Goal: Find contact information: Find contact information

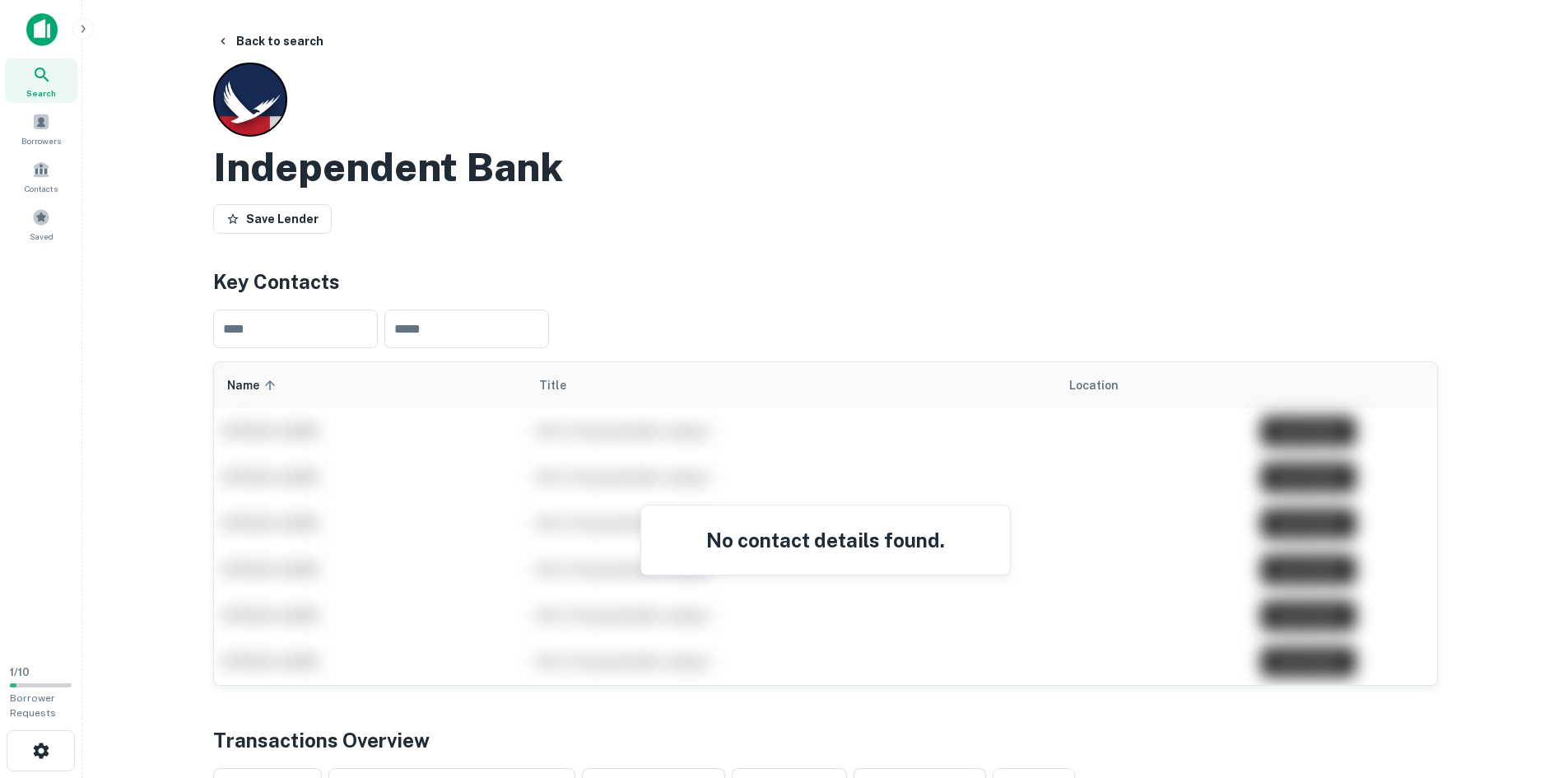
click at [44, 87] on span "Search" at bounding box center [41, 92] width 30 height 13
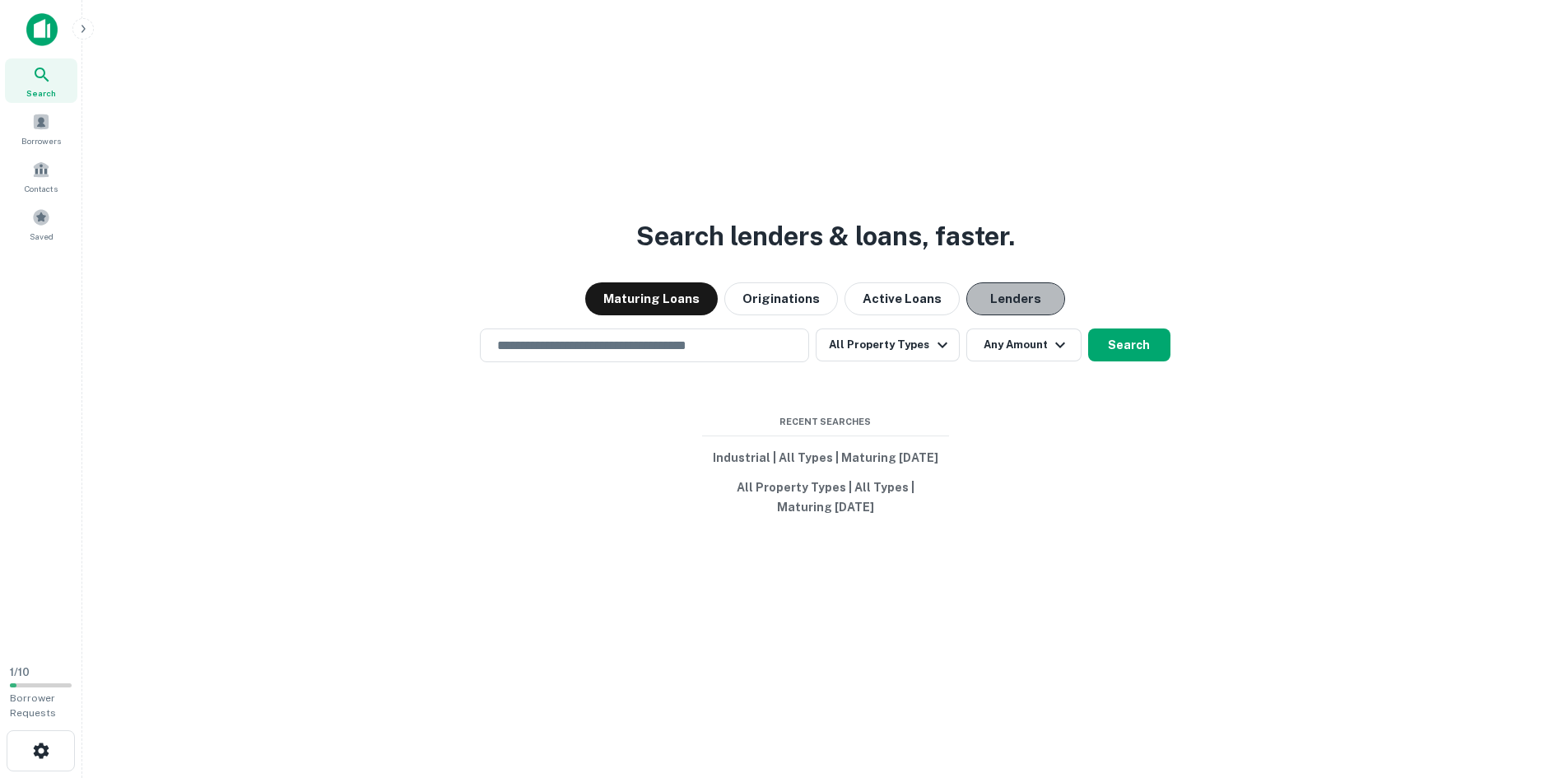
click at [1021, 305] on button "Lenders" at bounding box center [1016, 299] width 99 height 33
click at [639, 354] on input "text" at bounding box center [645, 345] width 314 height 19
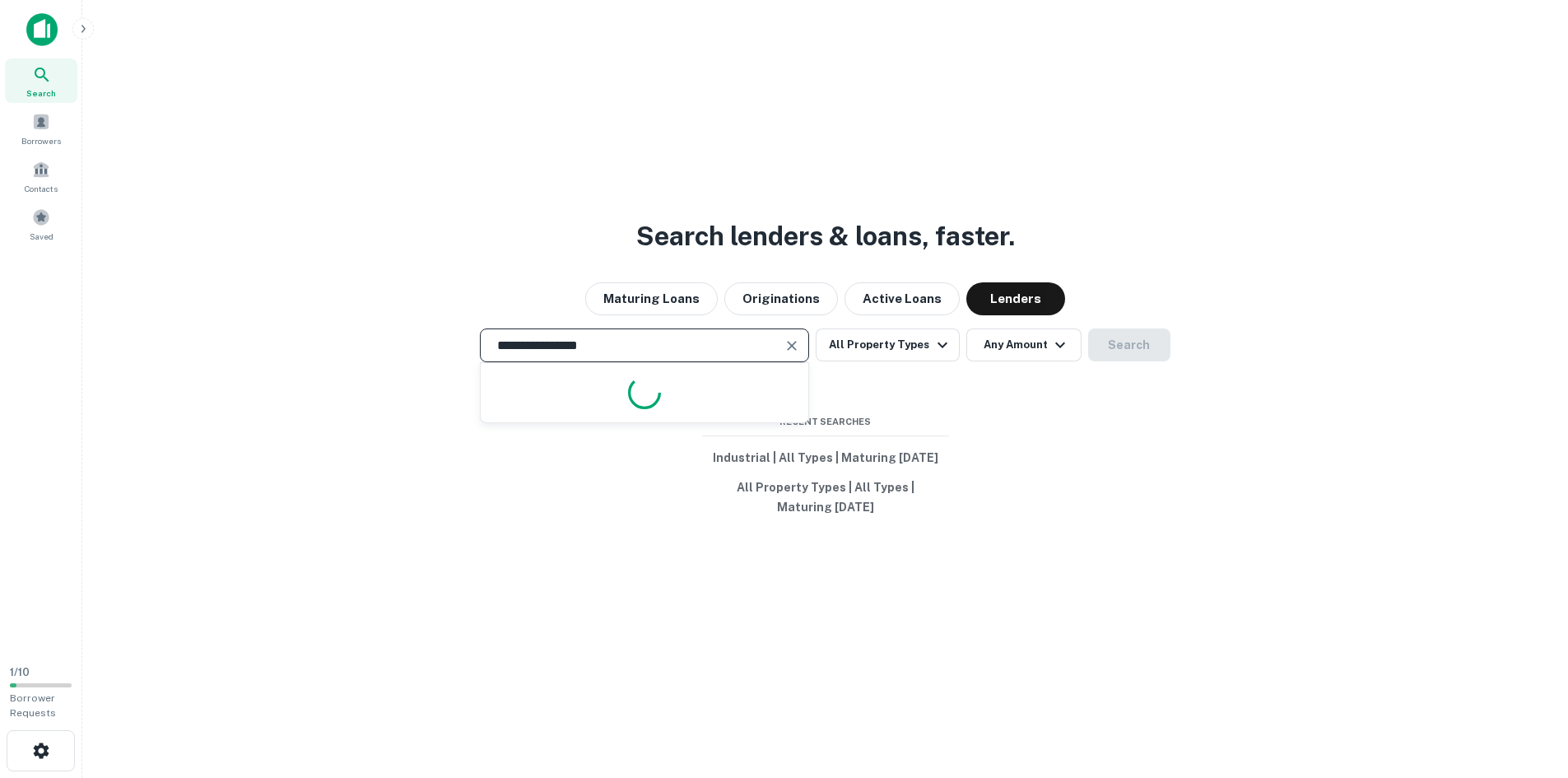
type input "**********"
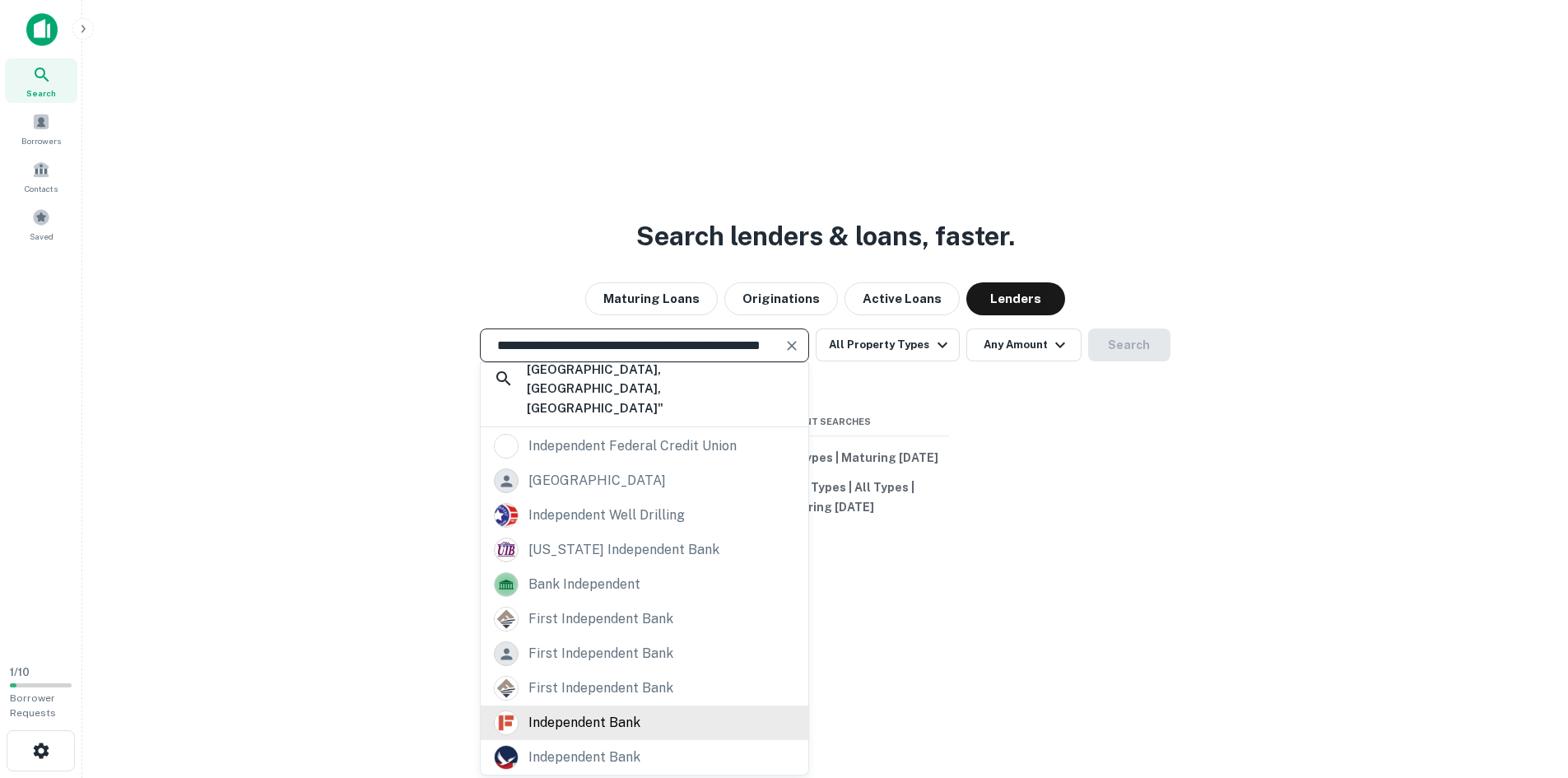
scroll to position [26, 0]
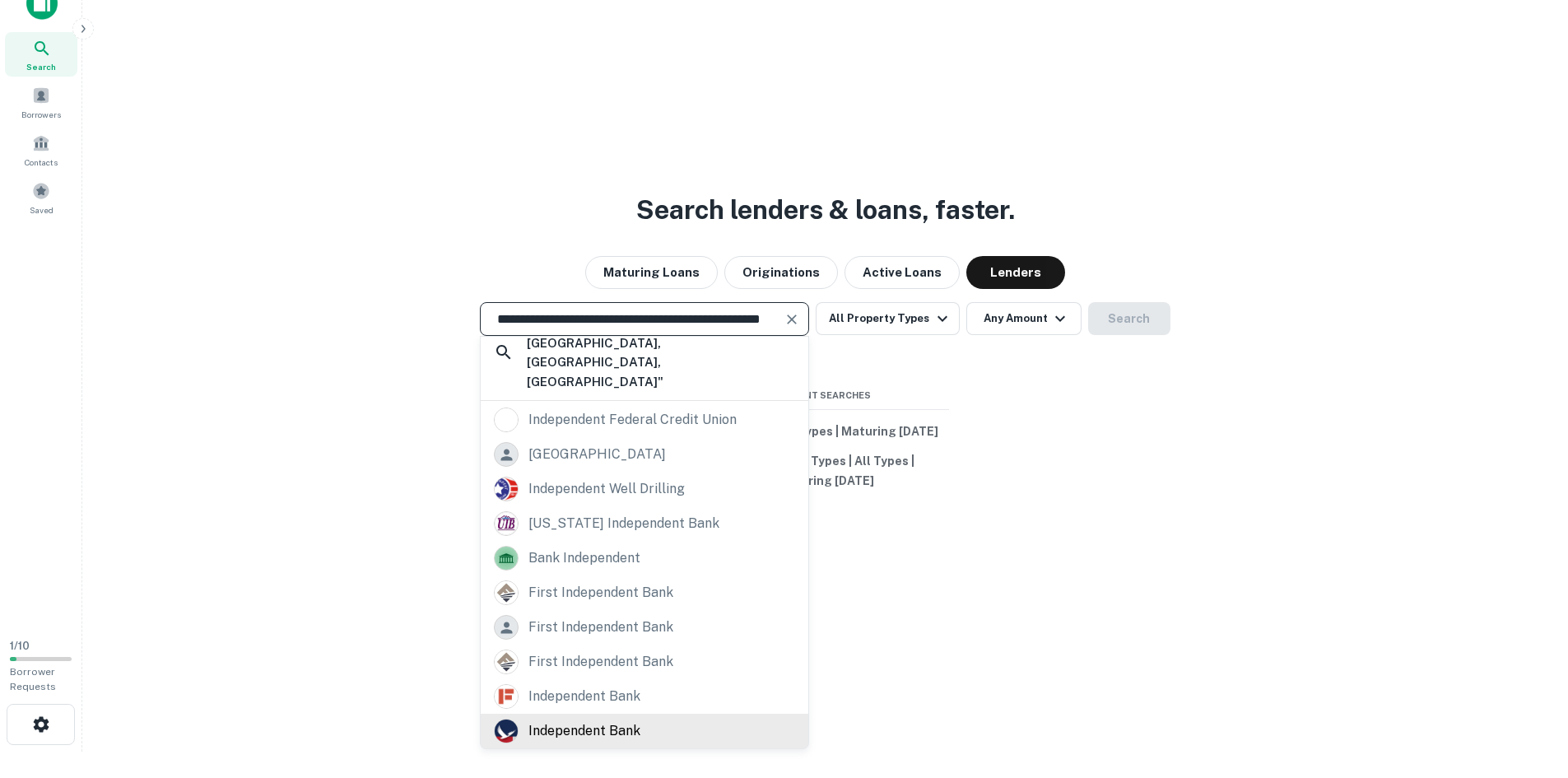
click at [622, 728] on div "independent bank" at bounding box center [584, 730] width 112 height 25
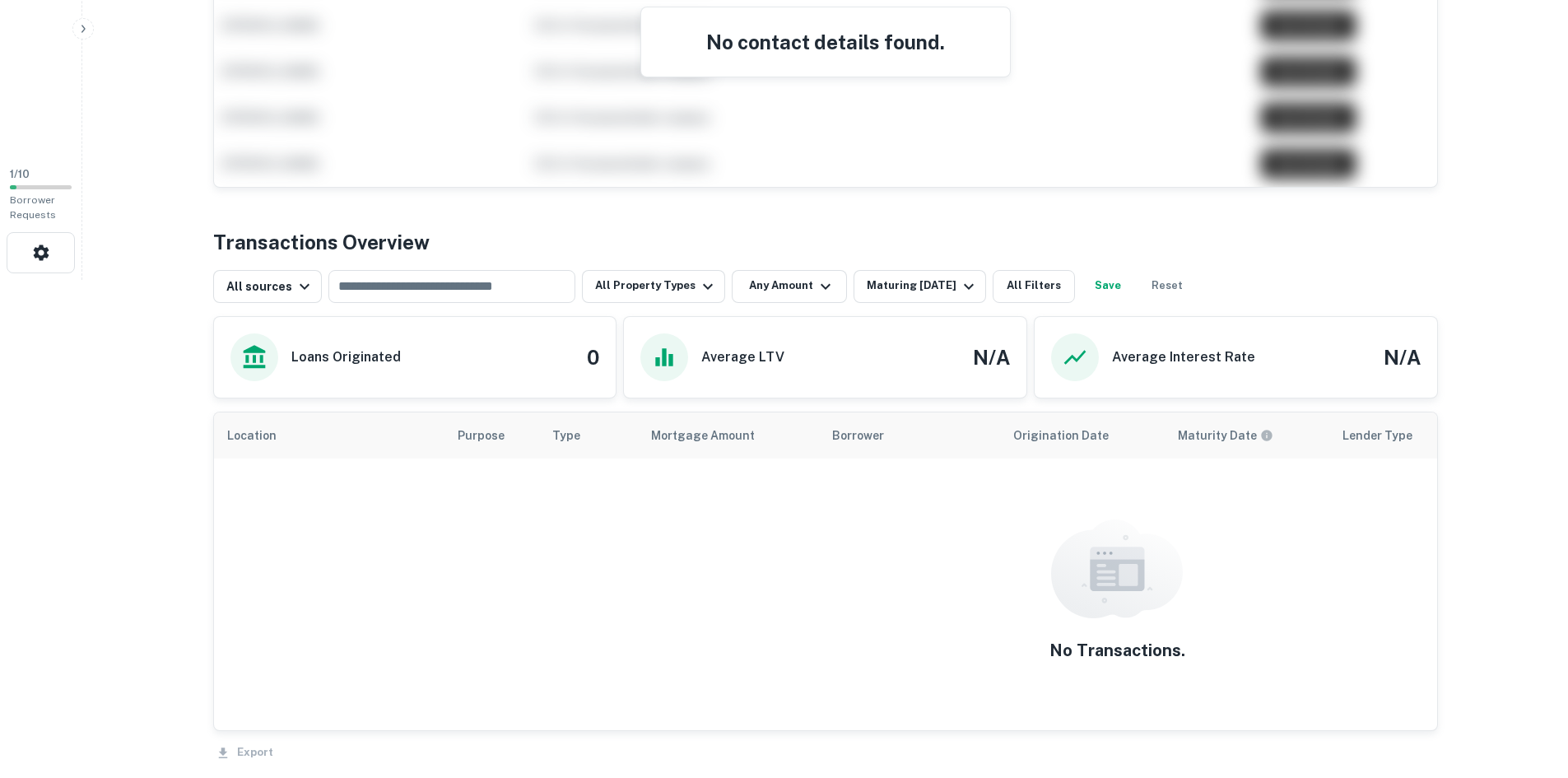
scroll to position [149, 0]
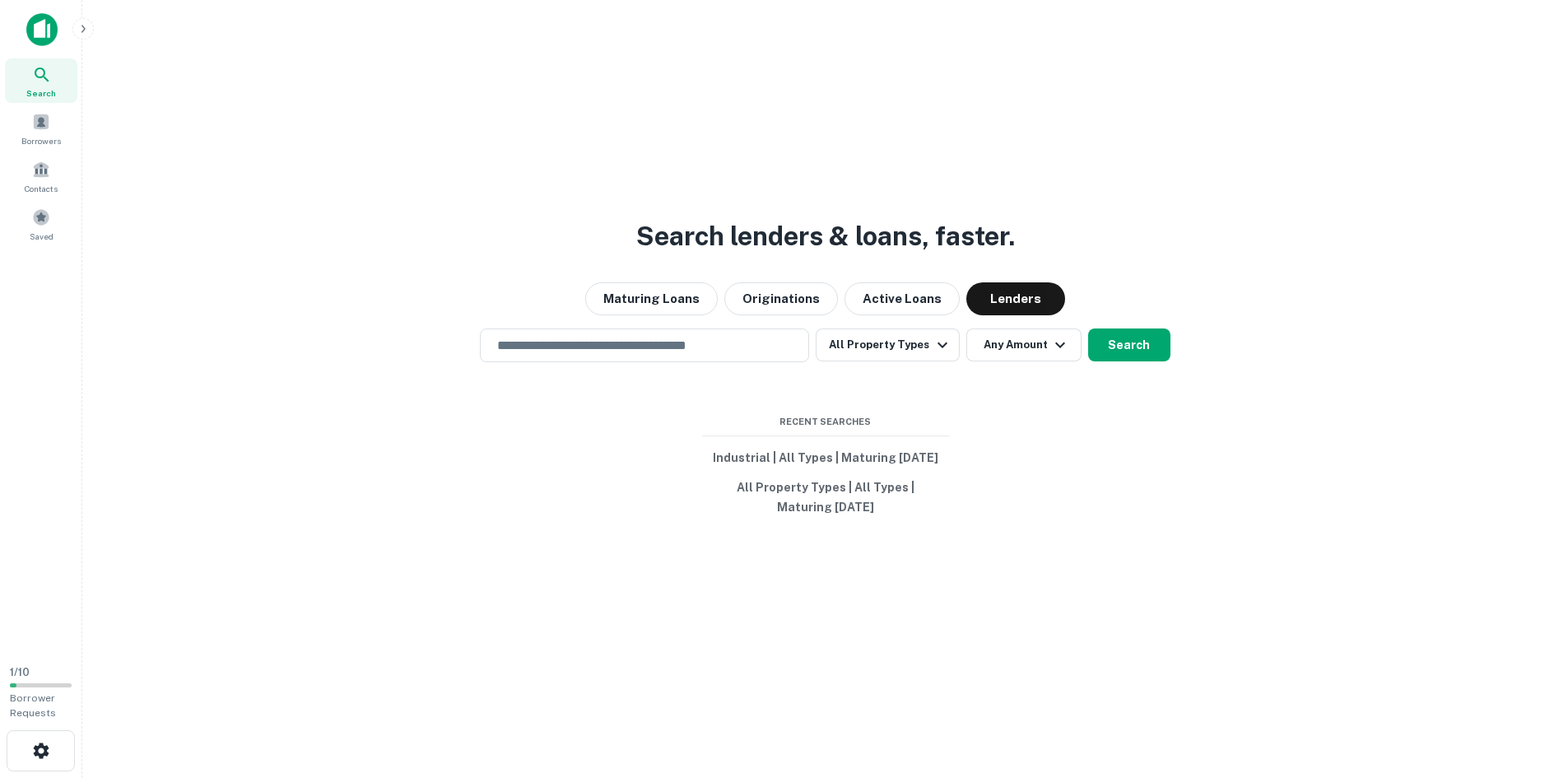
drag, startPoint x: 718, startPoint y: 347, endPoint x: 320, endPoint y: 366, distance: 398.5
click at [715, 348] on input "text" at bounding box center [645, 345] width 314 height 19
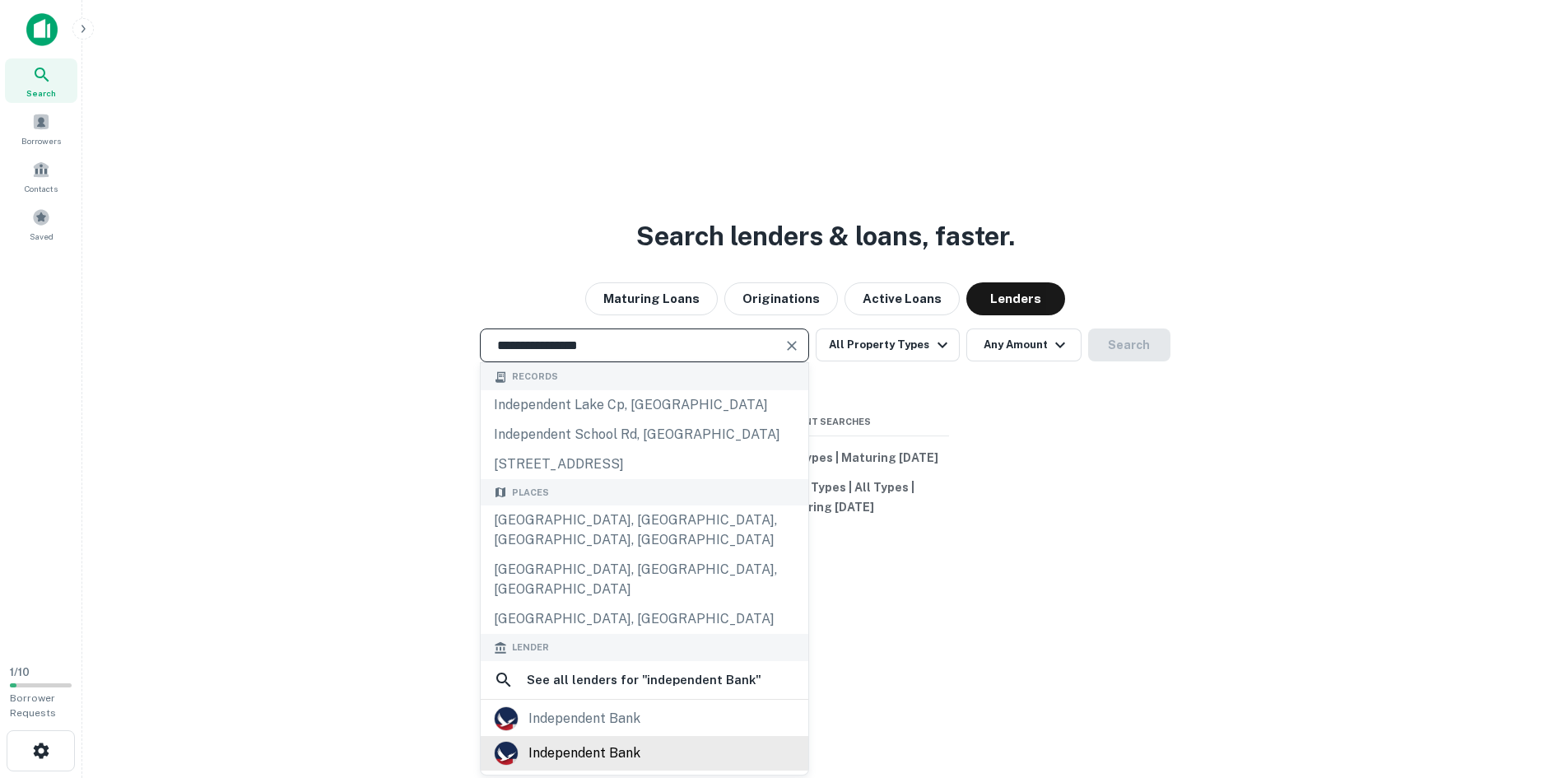
type input "**********"
click at [607, 741] on div "independent bank" at bounding box center [584, 753] width 112 height 25
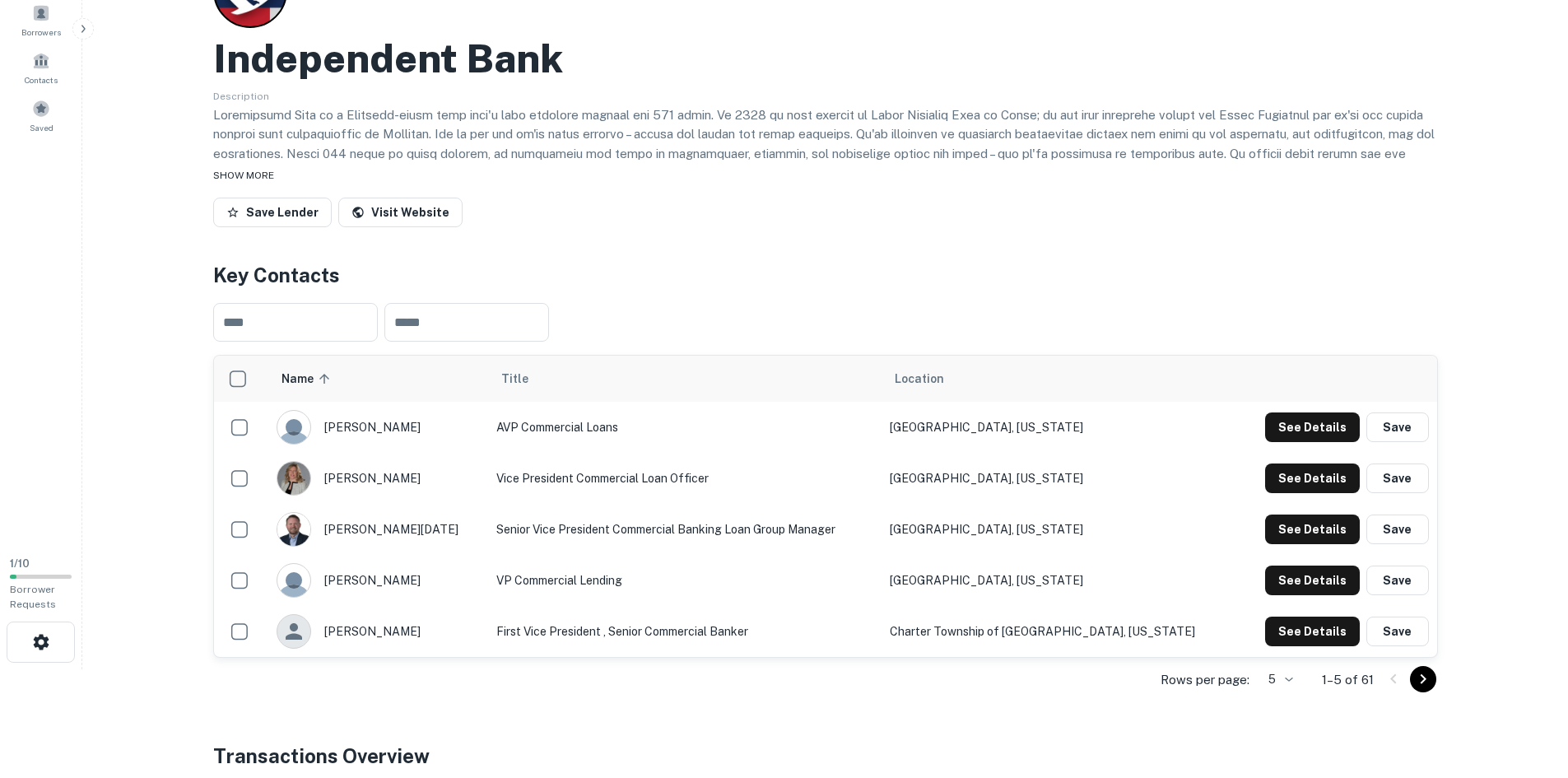
scroll to position [247, 0]
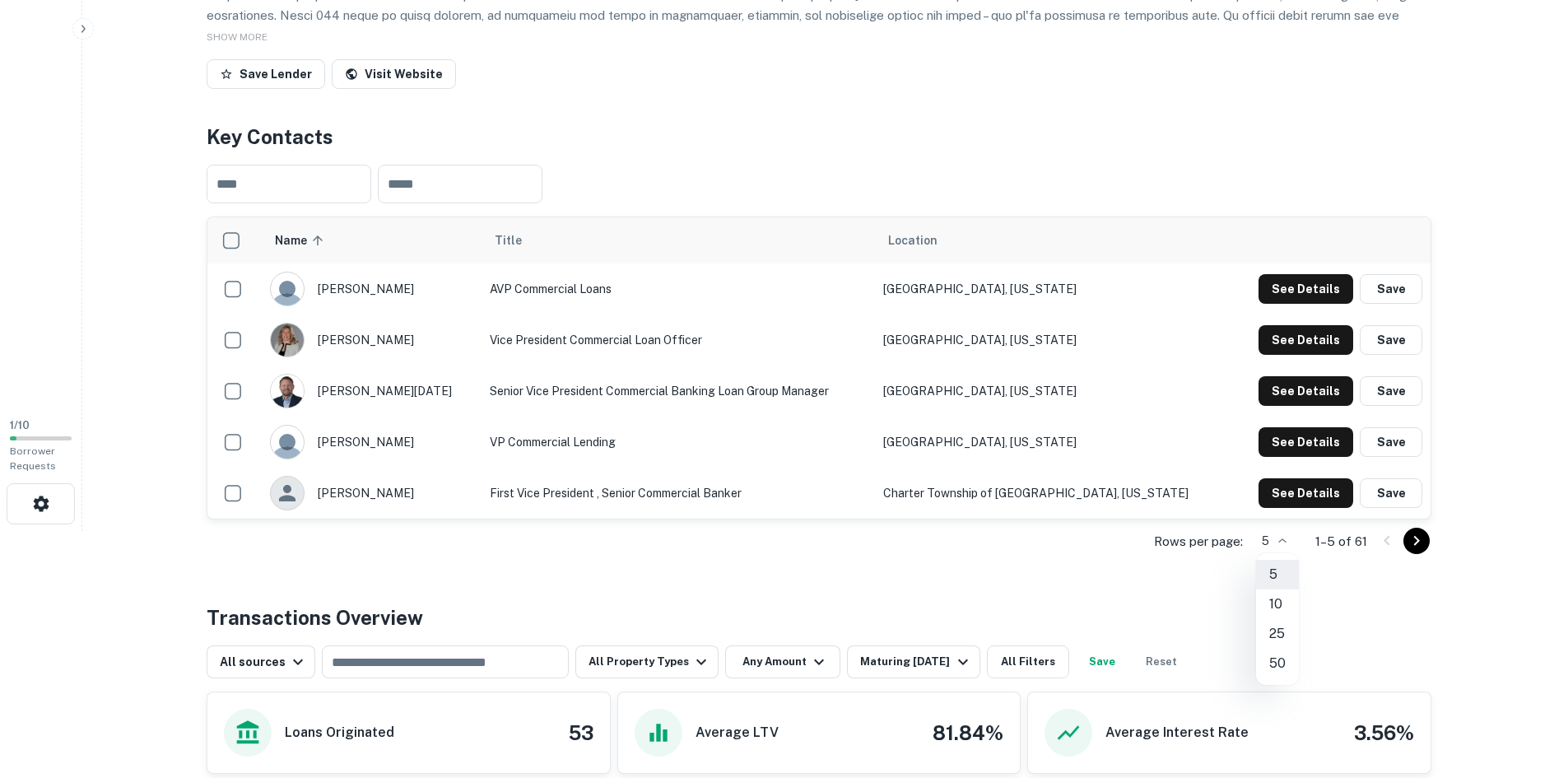
click at [1289, 531] on body "Search Borrowers Contacts Saved 1 / 10 Borrower Requests Back to search Indepen…" at bounding box center [784, 142] width 1568 height 778
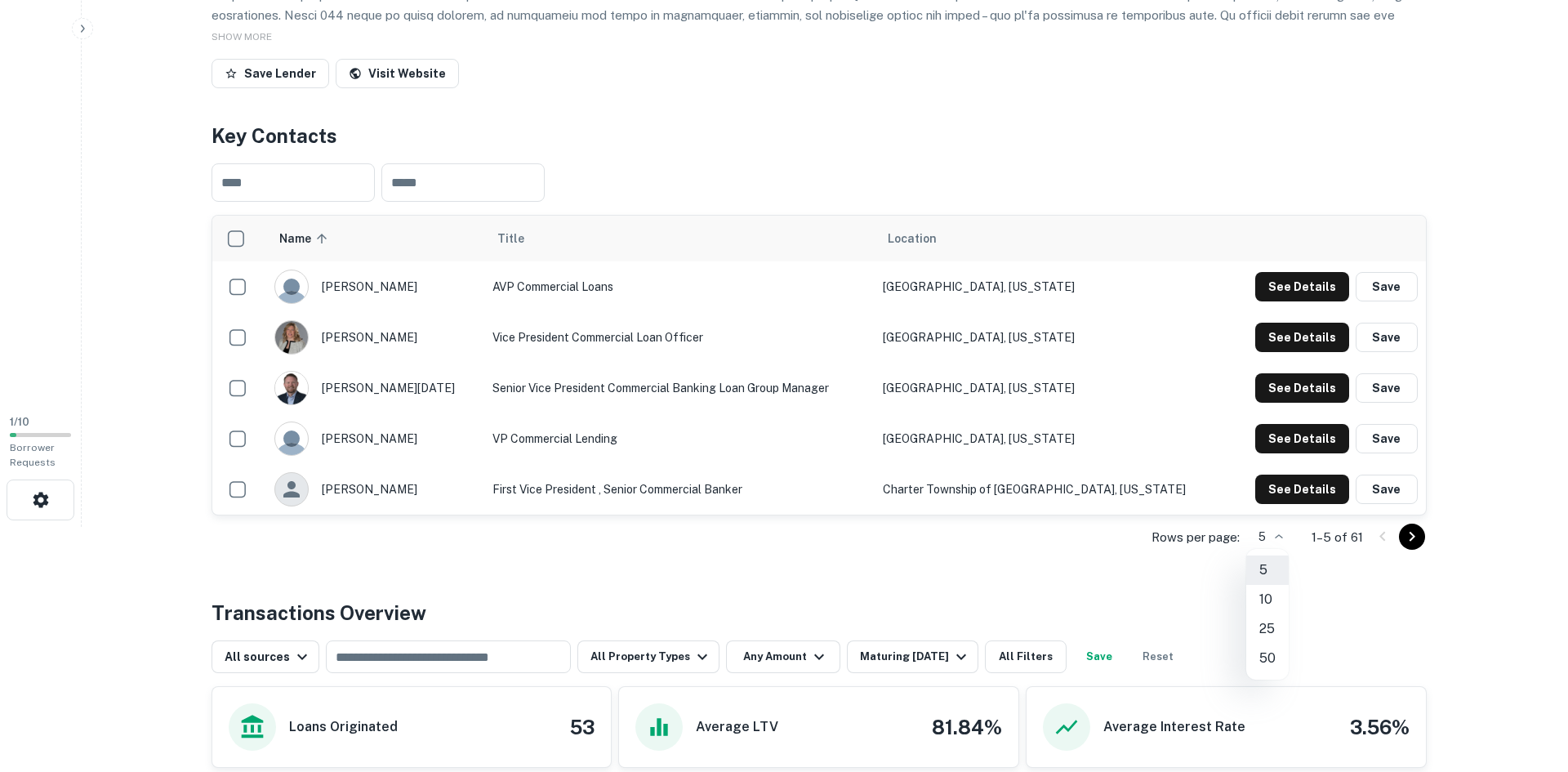
click at [1268, 665] on li "50" at bounding box center [1267, 658] width 42 height 30
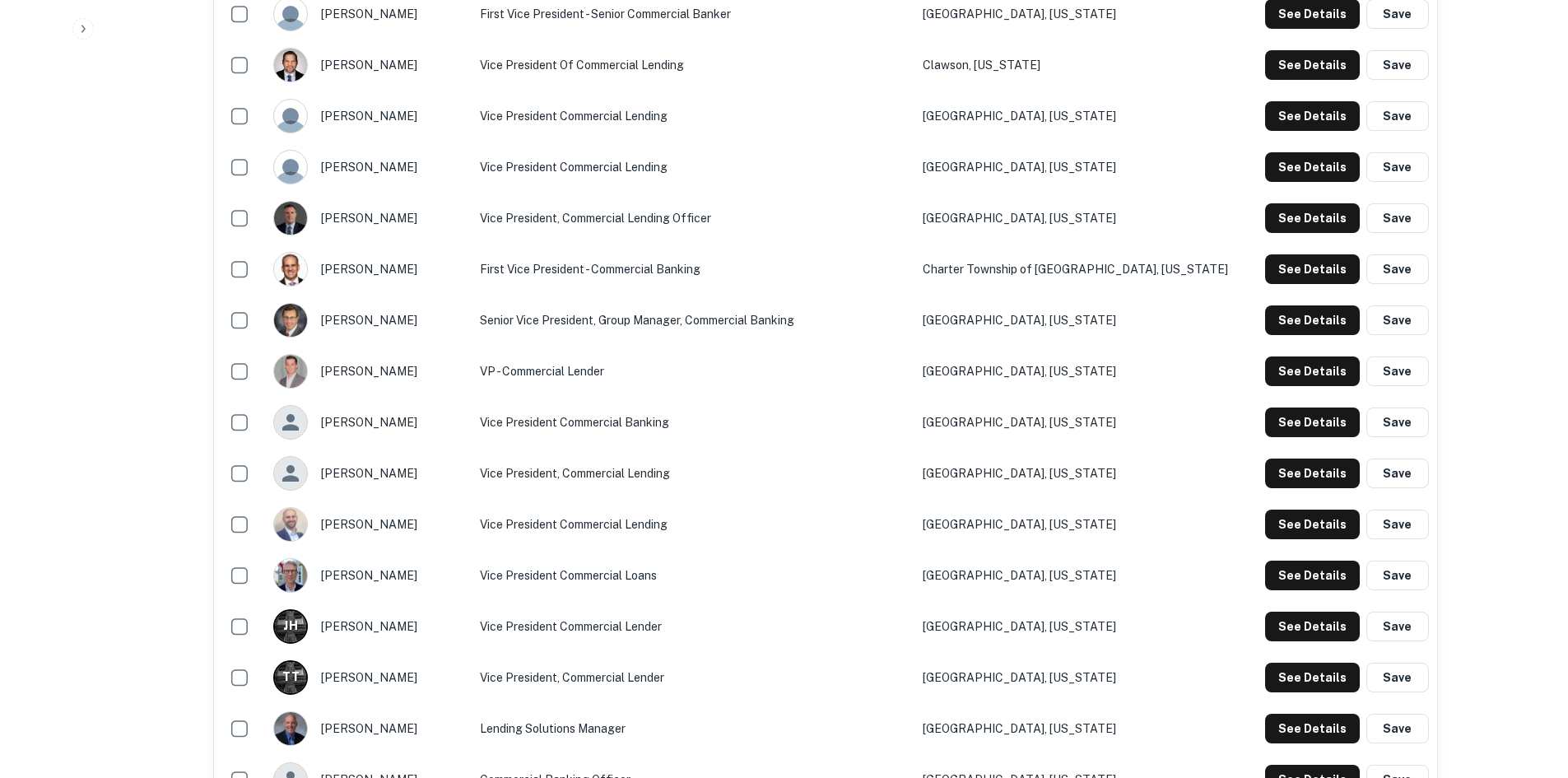
scroll to position [905, 0]
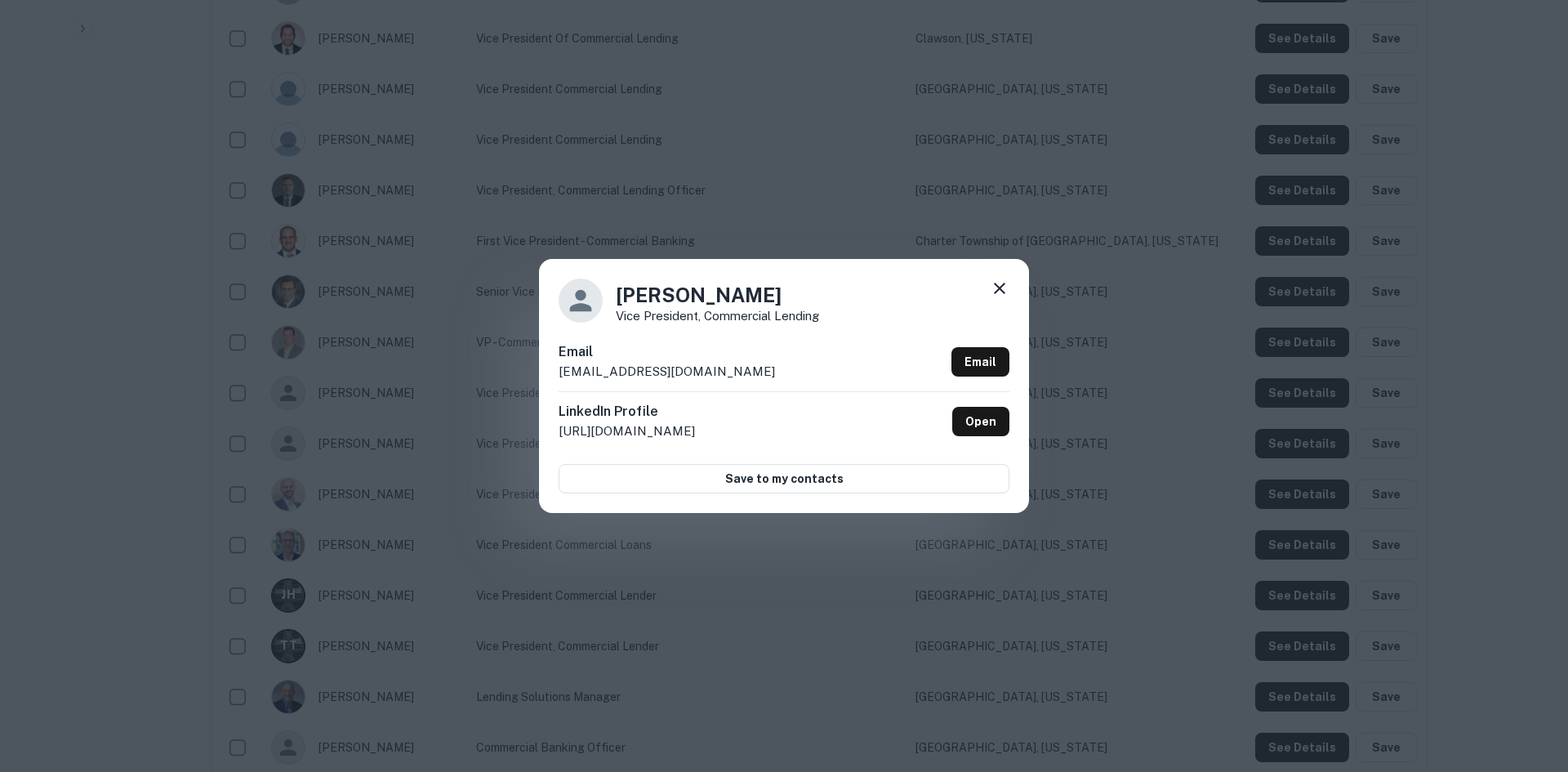
drag, startPoint x: 812, startPoint y: 296, endPoint x: 612, endPoint y: 291, distance: 200.1
click at [612, 291] on div "Susan Misajlovski Vice President, Commercial Lending" at bounding box center [784, 301] width 451 height 44
copy h4 "Susan Misajlovski"
click at [1003, 285] on icon at bounding box center [999, 288] width 11 height 11
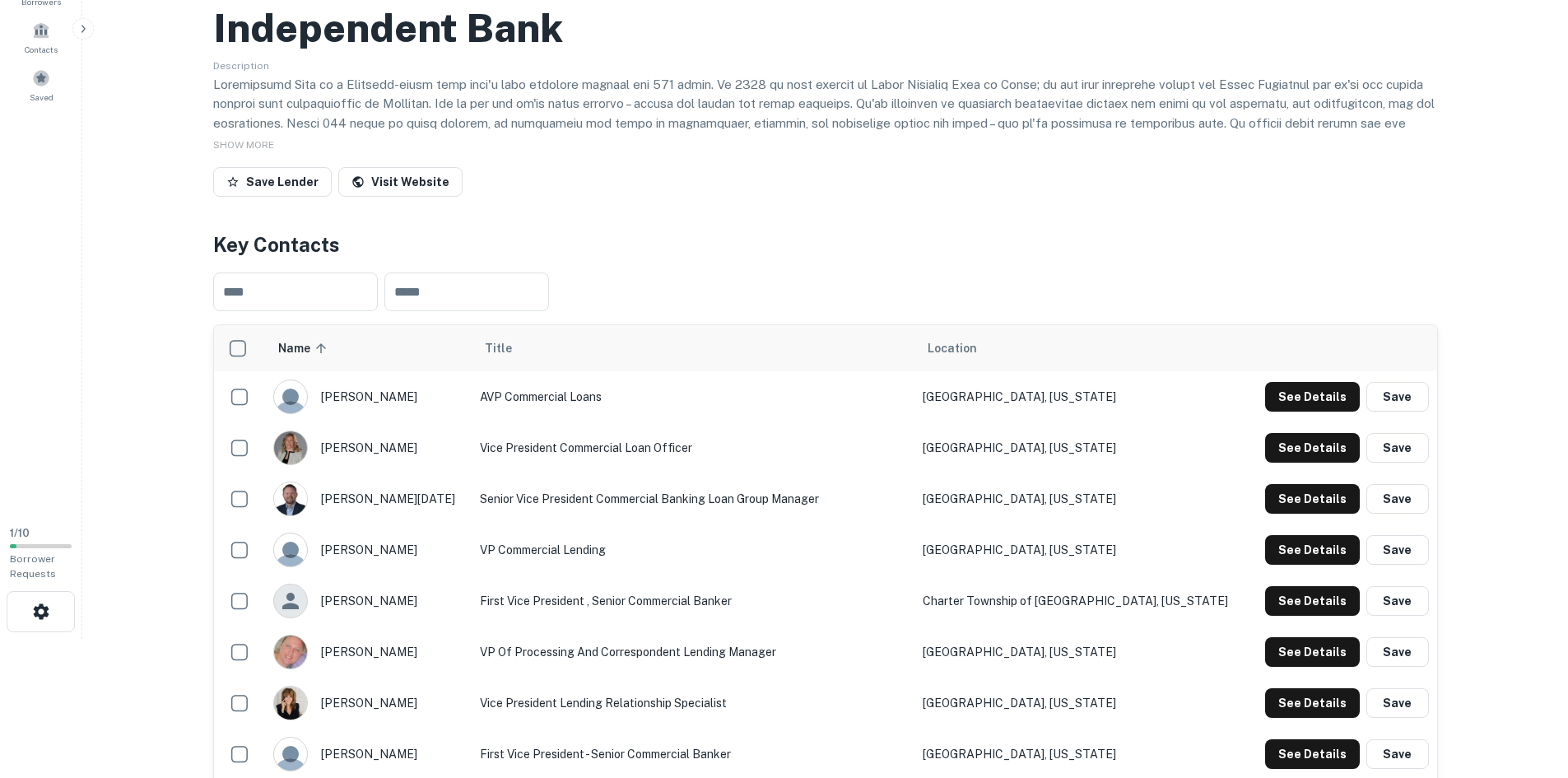
scroll to position [0, 0]
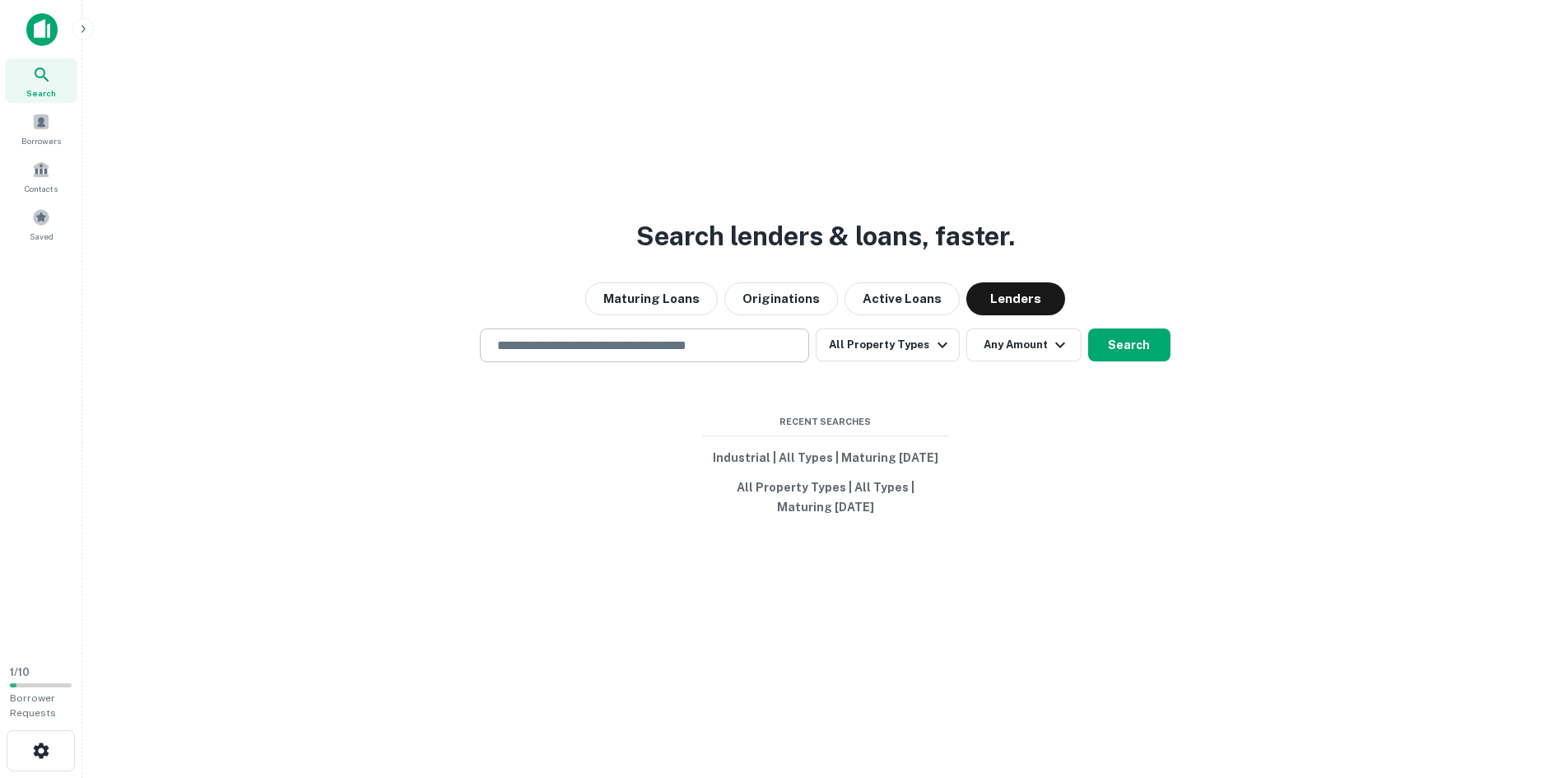
click at [594, 332] on div "​" at bounding box center [645, 346] width 330 height 34
type input "**********"
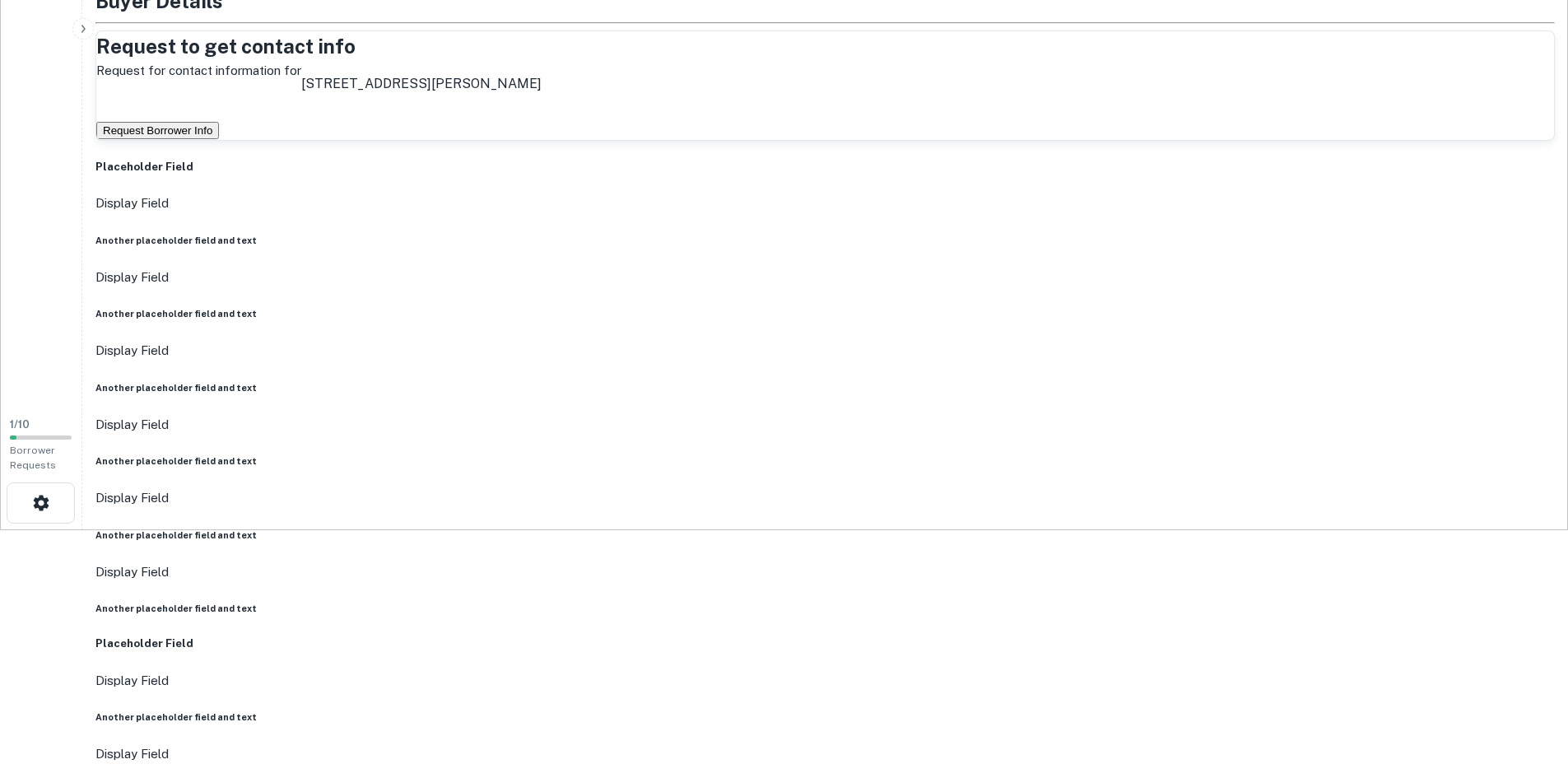
scroll to position [247, 0]
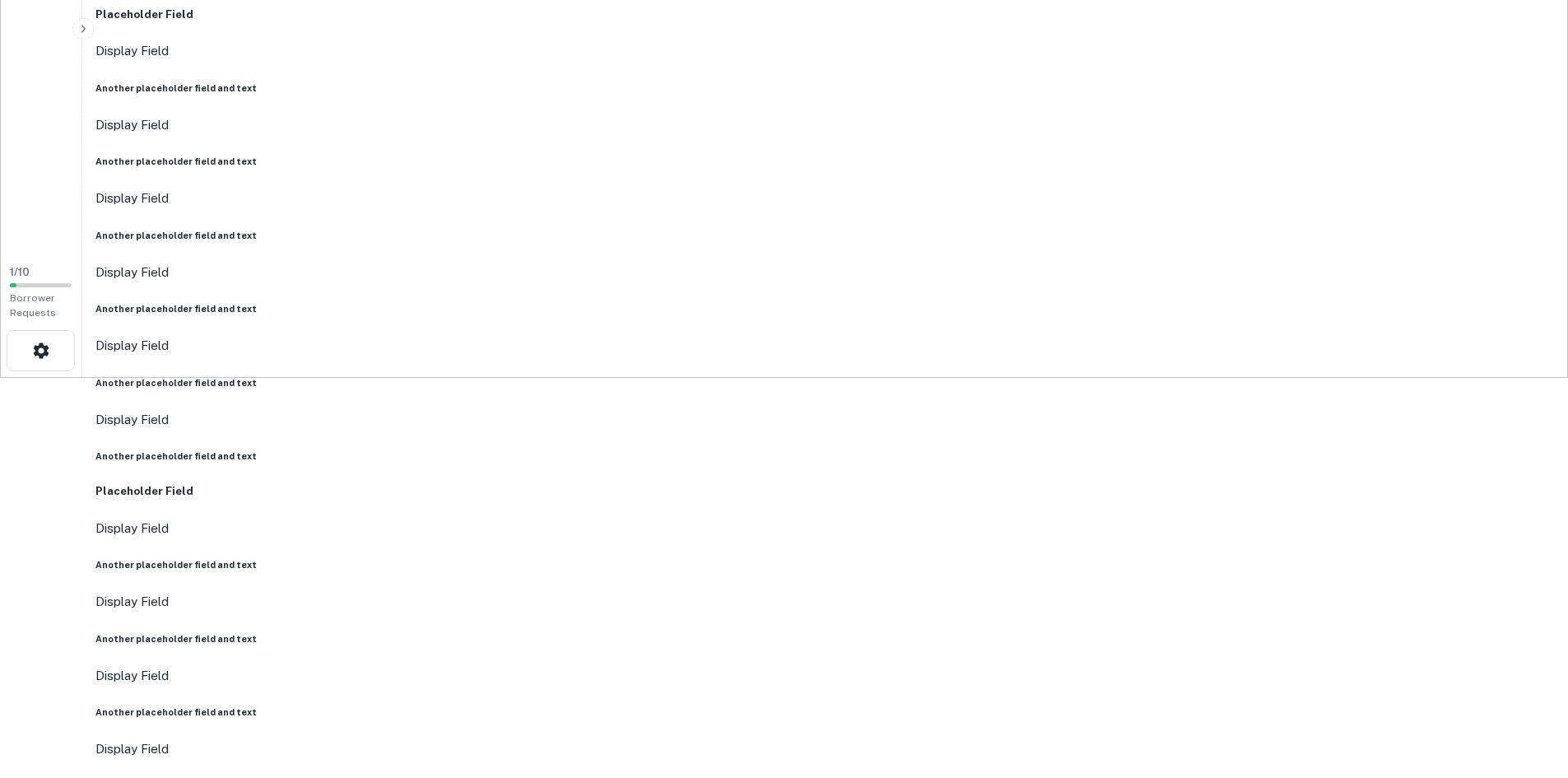
scroll to position [494, 0]
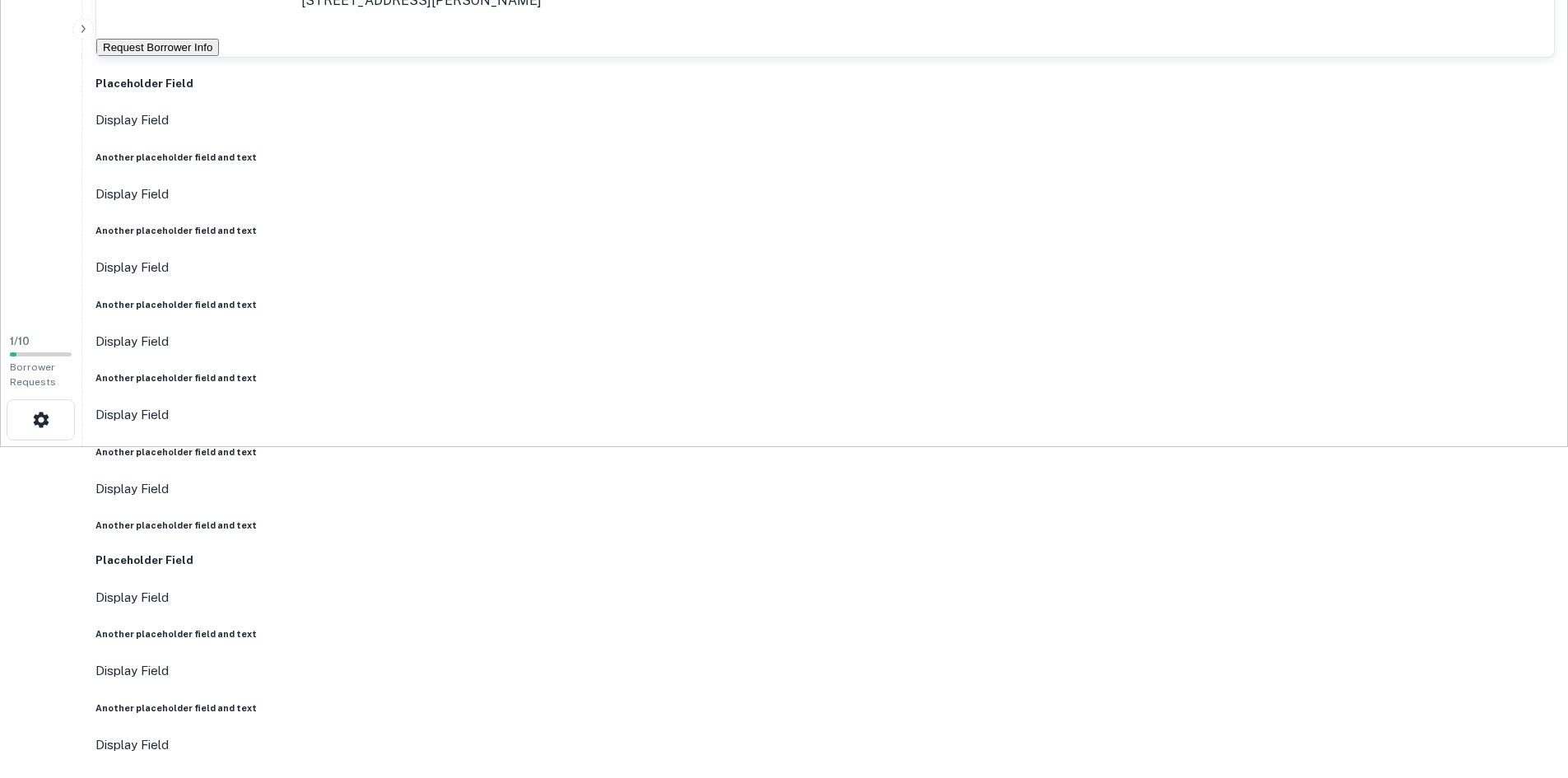
scroll to position [330, 0]
